Goal: Find specific page/section: Find specific page/section

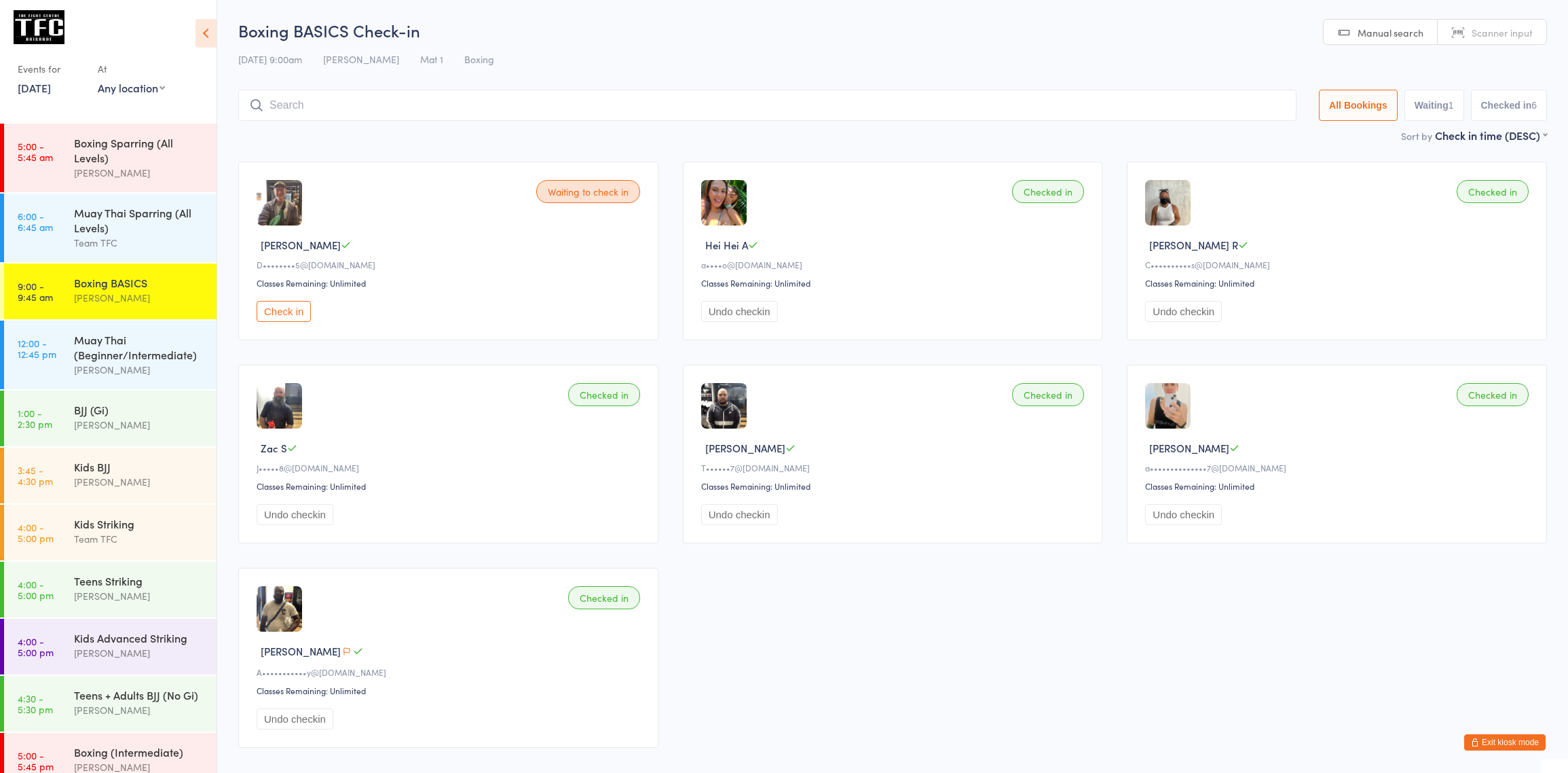
click at [1512, 748] on button "Exit kiosk mode" at bounding box center [1505, 742] width 81 height 16
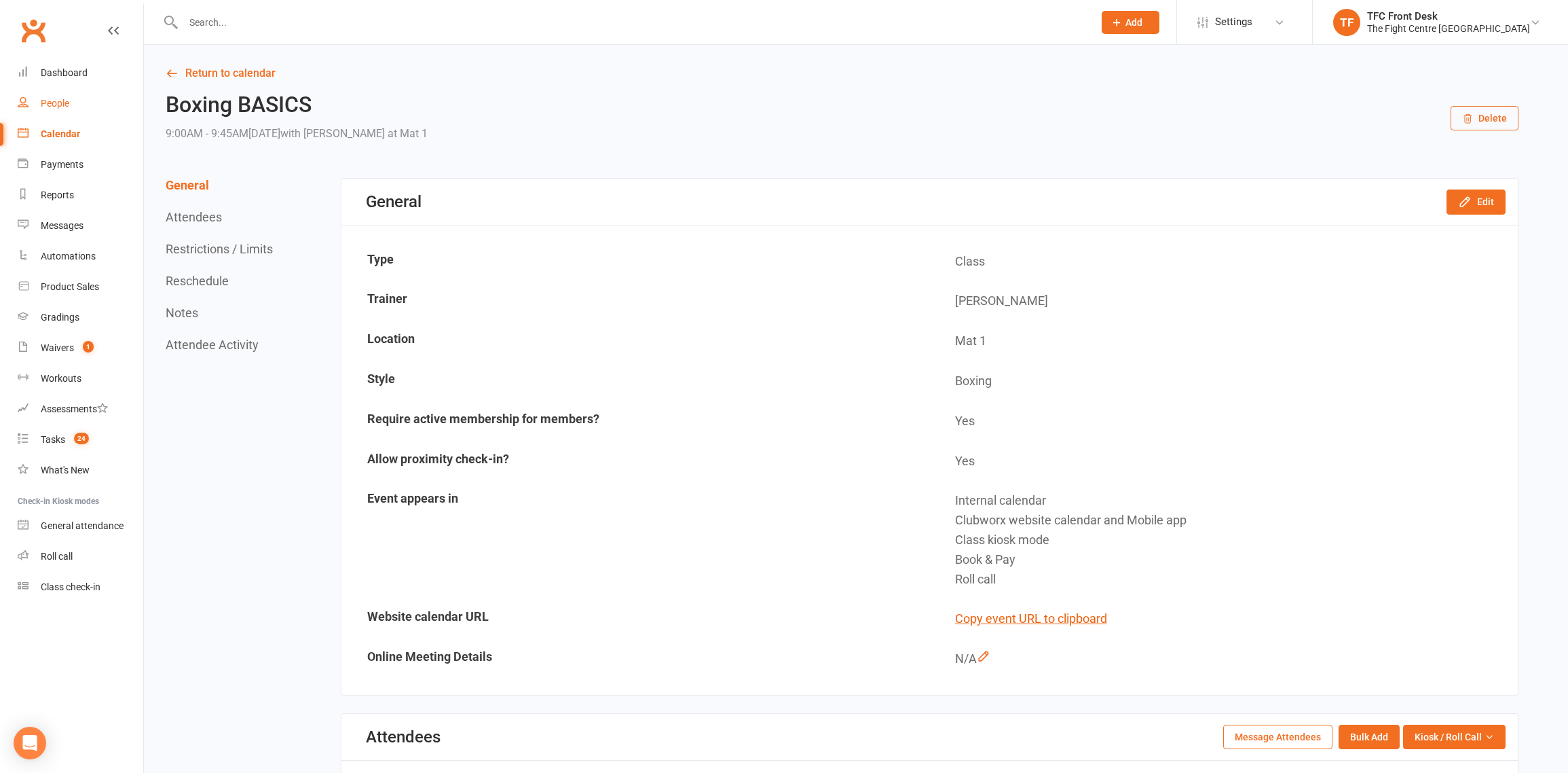
click at [48, 99] on div "People" at bounding box center [55, 103] width 29 height 11
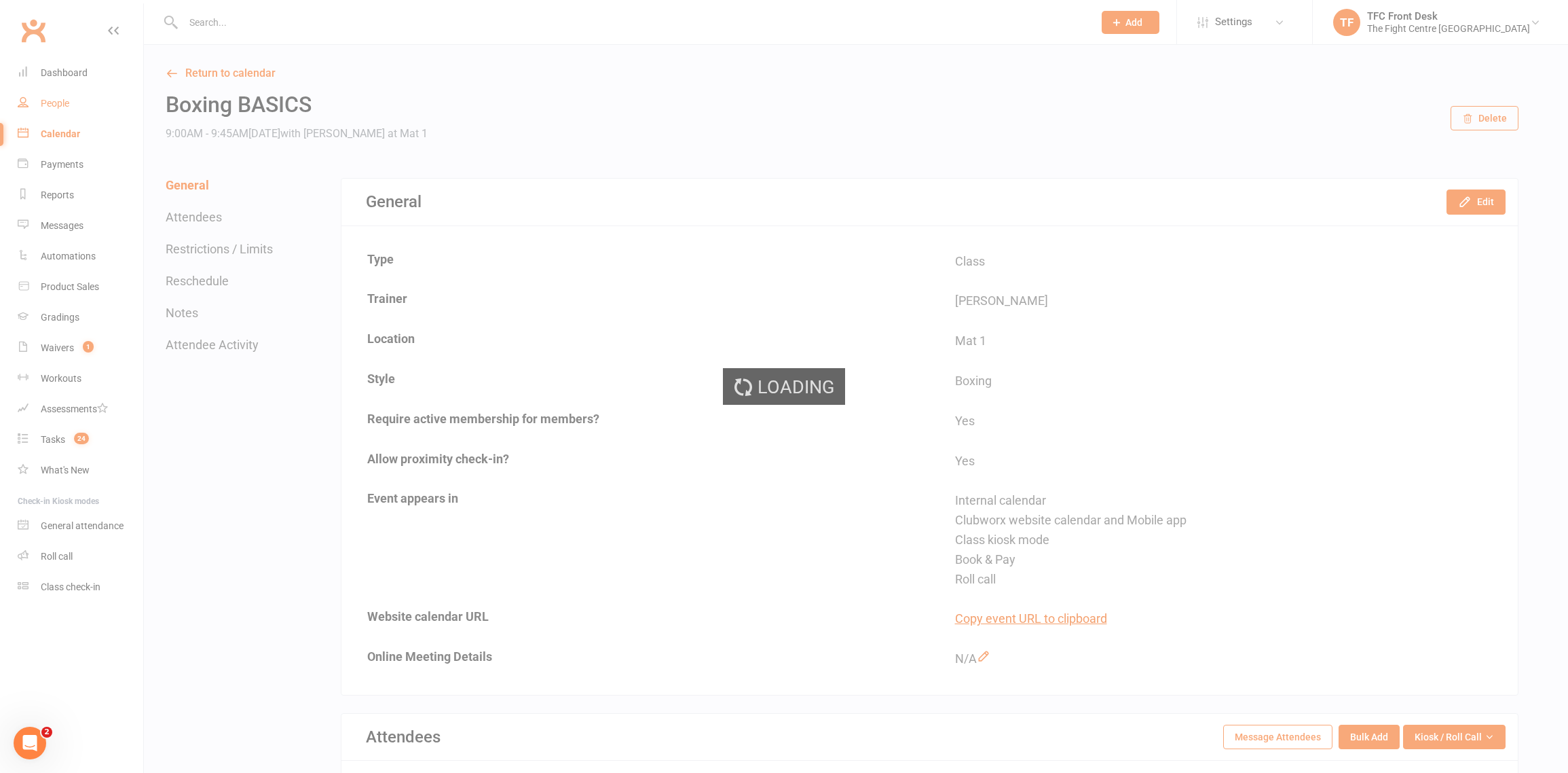
select select "25"
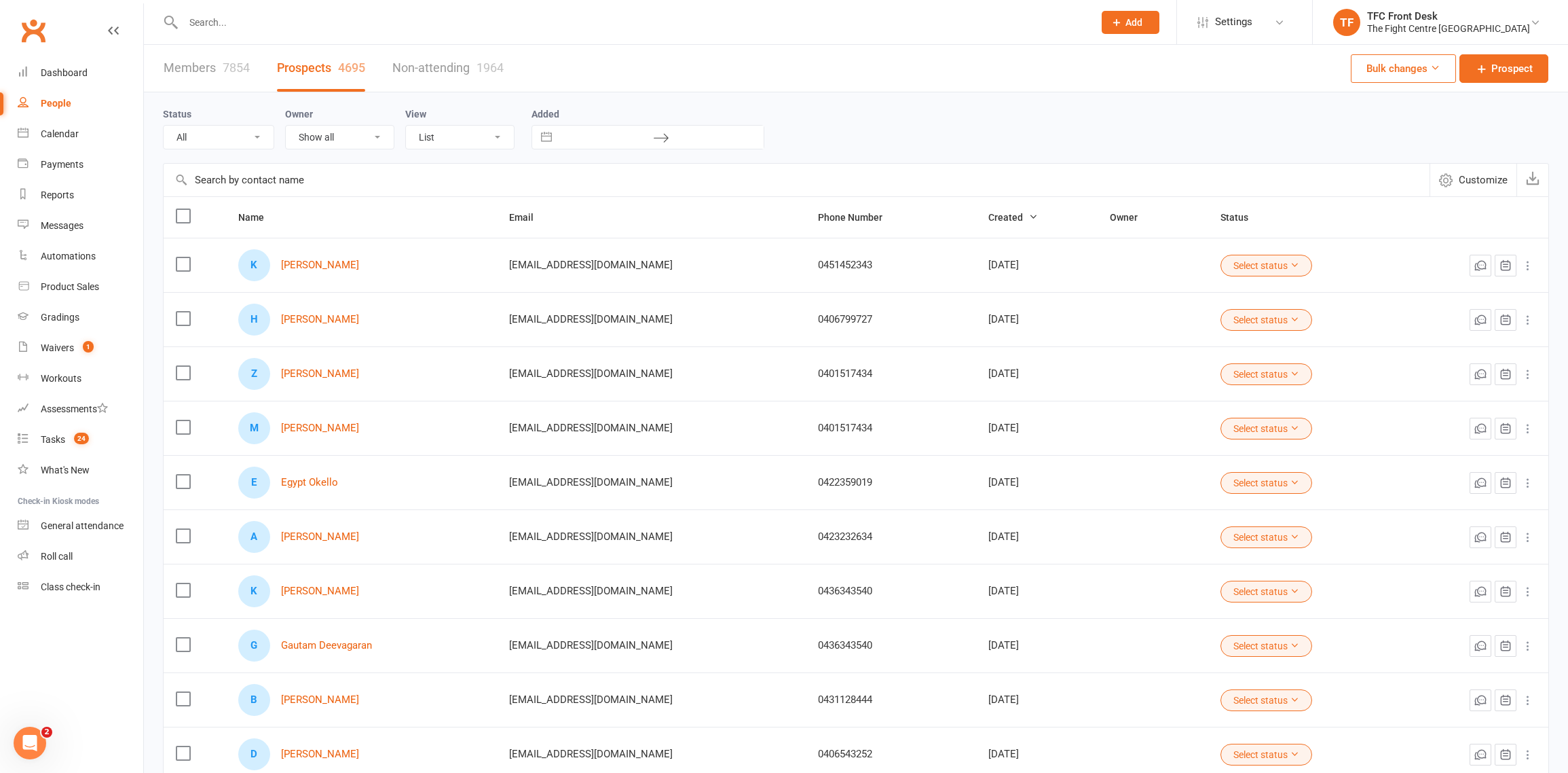
click at [213, 27] on input "text" at bounding box center [631, 23] width 905 height 19
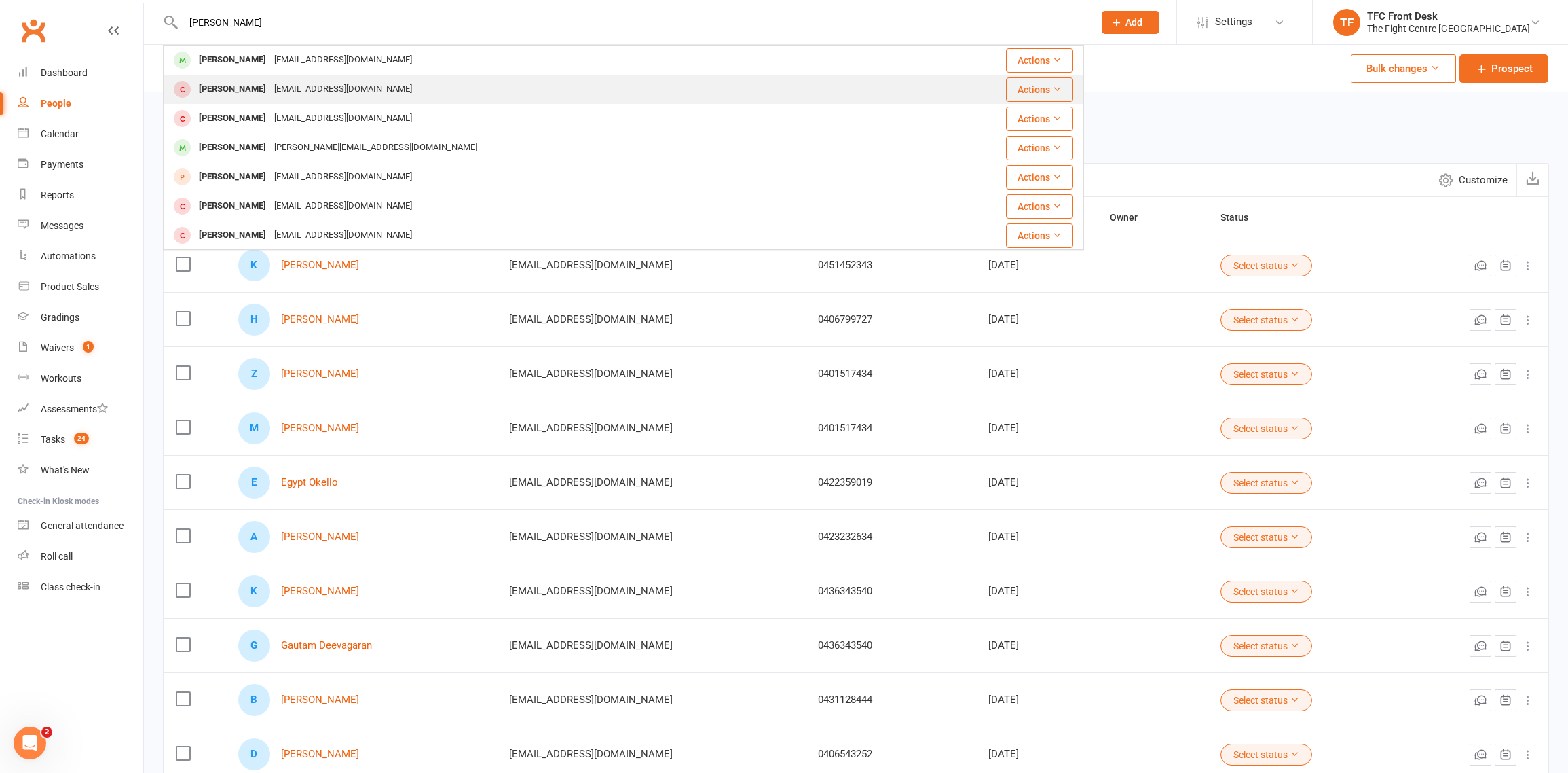
type input "[PERSON_NAME]"
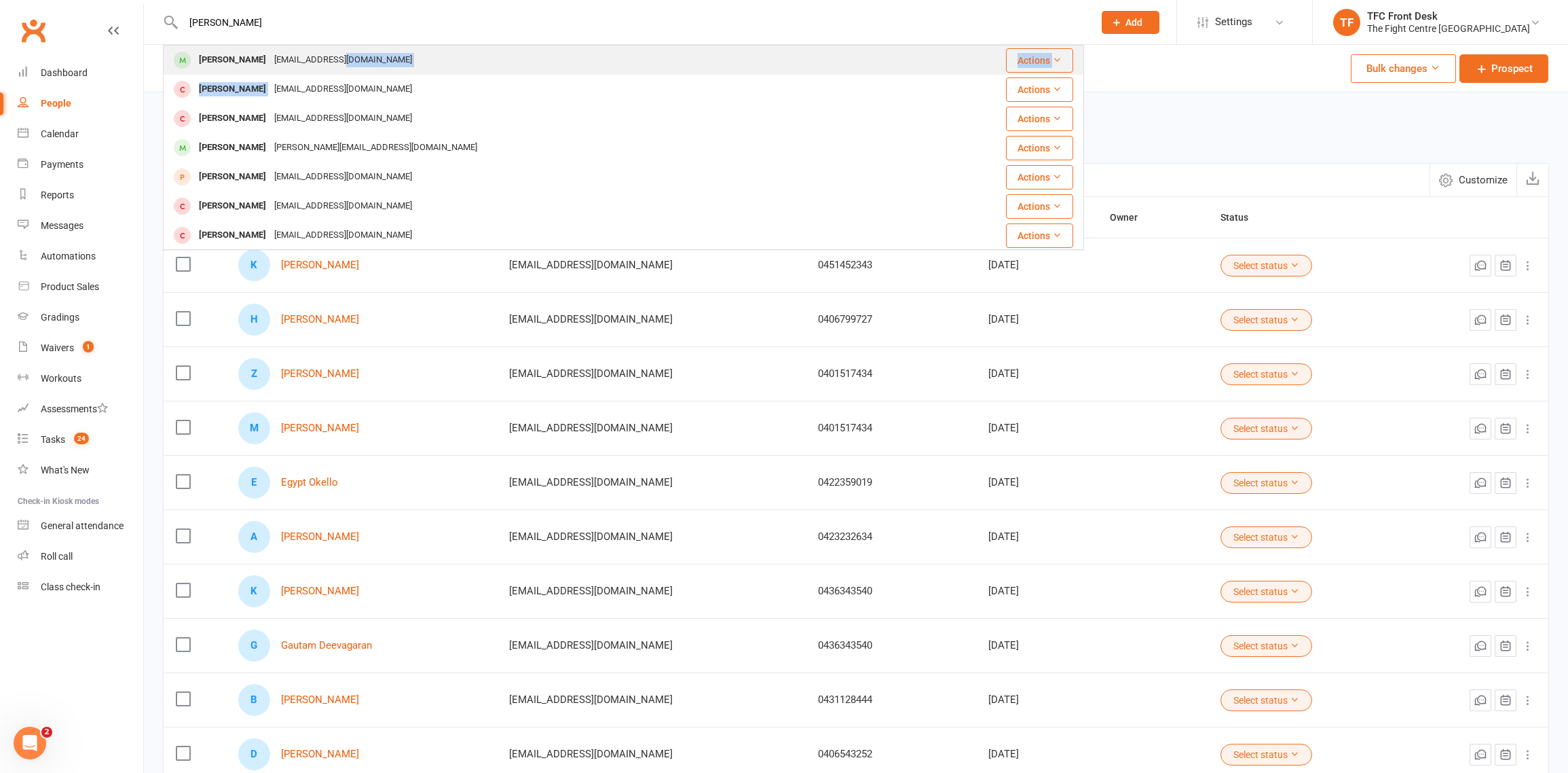
drag, startPoint x: 336, startPoint y: 76, endPoint x: 336, endPoint y: 64, distance: 12.0
click at [336, 64] on tbody "[PERSON_NAME] [EMAIL_ADDRESS][DOMAIN_NAME] Actions [PERSON_NAME] [EMAIL_ADDRESS…" at bounding box center [624, 337] width 919 height 584
click at [325, 58] on div "[EMAIL_ADDRESS][DOMAIN_NAME]" at bounding box center [343, 59] width 146 height 20
